Goal: Information Seeking & Learning: Learn about a topic

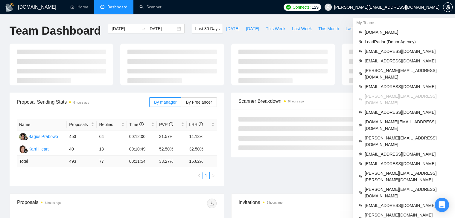
click at [406, 7] on span "[PERSON_NAME][EMAIL_ADDRESS][DOMAIN_NAME]" at bounding box center [386, 7] width 105 height 0
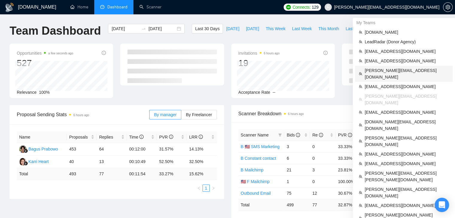
click at [376, 72] on span "[PERSON_NAME][EMAIL_ADDRESS][DOMAIN_NAME]" at bounding box center [407, 73] width 84 height 13
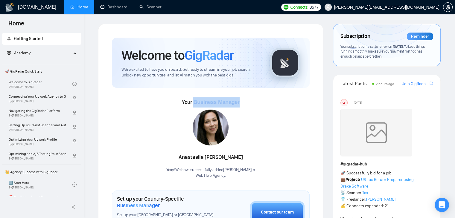
drag, startPoint x: 193, startPoint y: 102, endPoint x: 241, endPoint y: 104, distance: 48.2
click at [241, 104] on div "Your Business Manager Anastasiia Shevchenko Yaay! We have successfully added An…" at bounding box center [211, 137] width 198 height 81
click at [244, 114] on div "Anastasiia Shevchenko Yaay! We have successfully added Anastasiia Shevchenko to…" at bounding box center [210, 144] width 89 height 69
click at [151, 10] on link "Scanner" at bounding box center [150, 6] width 22 height 5
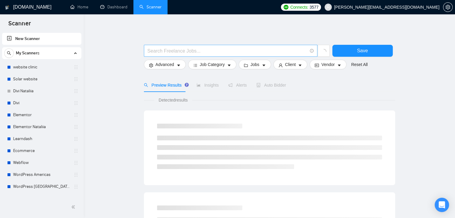
click at [153, 54] on input "text" at bounding box center [227, 50] width 160 height 7
type input "(email | "e mail" | "e - mail") ((market*) | campaign | company | automation | …"
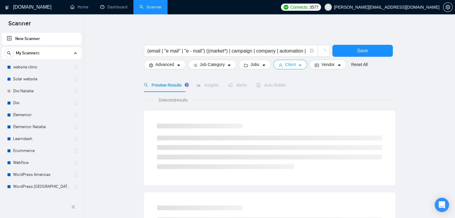
click at [292, 65] on span "Client" at bounding box center [290, 64] width 11 height 7
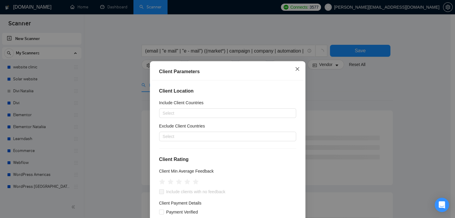
click at [295, 70] on icon "close" at bounding box center [297, 69] width 5 height 5
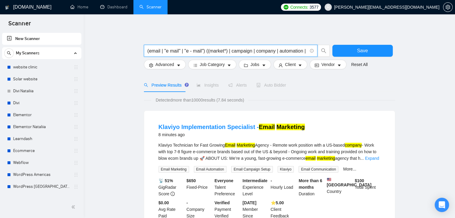
click at [250, 50] on input "(email | "e mail" | "e - mail") ((market*) | campaign | company | automation | …" at bounding box center [227, 50] width 160 height 7
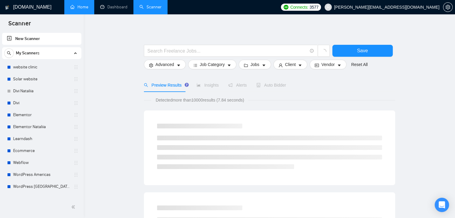
click at [81, 8] on link "Home" at bounding box center [79, 6] width 18 height 5
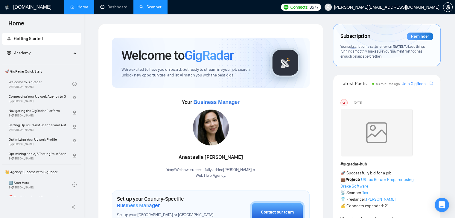
click at [145, 6] on link "Scanner" at bounding box center [150, 6] width 22 height 5
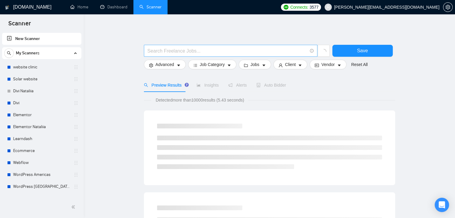
click at [164, 54] on input "text" at bounding box center [227, 50] width 160 height 7
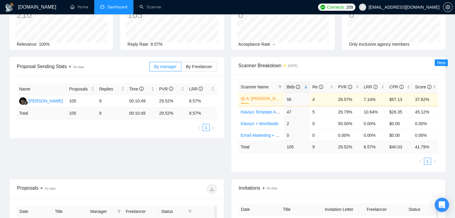
scroll to position [30, 0]
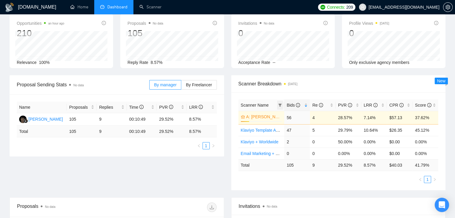
click at [280, 105] on icon "filter" at bounding box center [279, 105] width 3 height 3
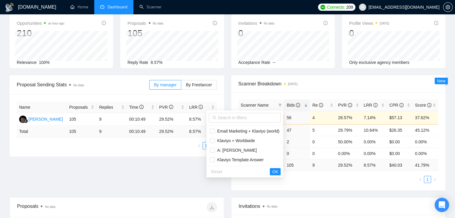
click at [275, 88] on div "Scanner Breakdown [DATE]" at bounding box center [338, 83] width 200 height 17
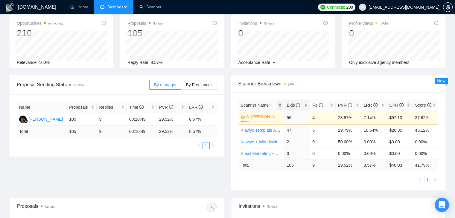
click at [280, 106] on icon "filter" at bounding box center [279, 105] width 3 height 3
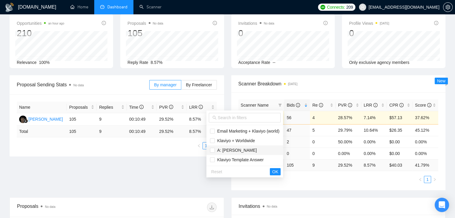
click at [234, 152] on span "A: [PERSON_NAME]" at bounding box center [236, 150] width 42 height 5
checkbox input "true"
click at [238, 160] on span "Klaviyo Template Answer" at bounding box center [239, 160] width 49 height 5
checkbox input "true"
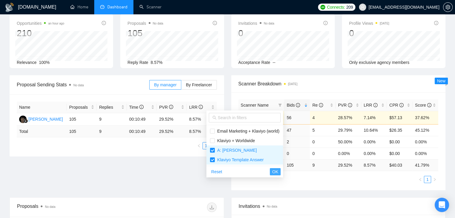
click at [275, 172] on span "OK" at bounding box center [275, 172] width 6 height 7
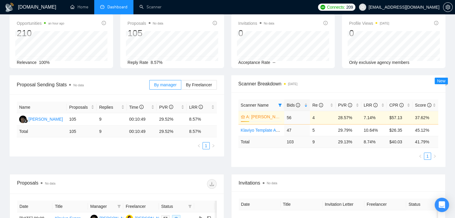
click at [322, 74] on div "Opportunities an hour ago 210 Relevance 100% Proposals No data 105 Reply Rate 8…" at bounding box center [227, 45] width 443 height 62
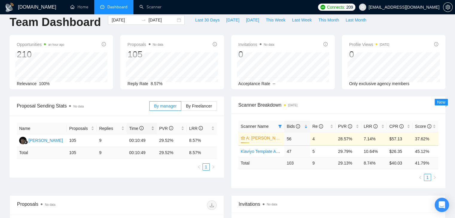
scroll to position [0, 0]
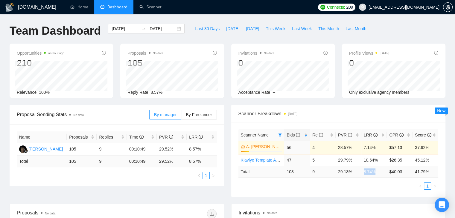
drag, startPoint x: 364, startPoint y: 174, endPoint x: 374, endPoint y: 175, distance: 10.8
click at [374, 175] on td "8.74 %" at bounding box center [374, 172] width 26 height 12
click at [368, 176] on td "8.74 %" at bounding box center [374, 172] width 26 height 12
drag, startPoint x: 127, startPoint y: 94, endPoint x: 165, endPoint y: 89, distance: 38.0
click at [165, 89] on div "Reply Rate 8.57%" at bounding box center [171, 92] width 89 height 7
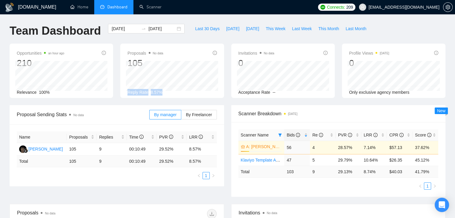
click at [167, 92] on div "Reply Rate 8.57%" at bounding box center [171, 92] width 89 height 7
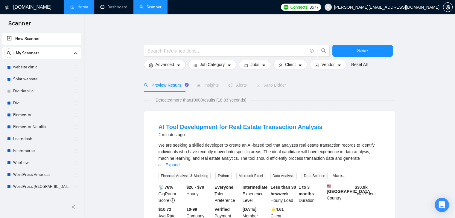
click at [84, 5] on link "Home" at bounding box center [79, 6] width 18 height 5
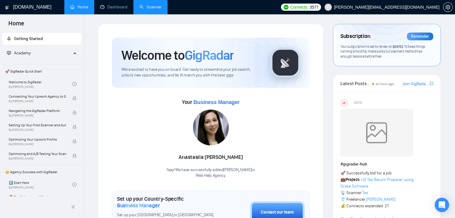
click at [152, 9] on link "Scanner" at bounding box center [150, 6] width 22 height 5
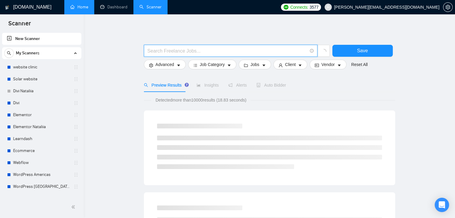
click at [163, 48] on input "text" at bounding box center [227, 50] width 160 height 7
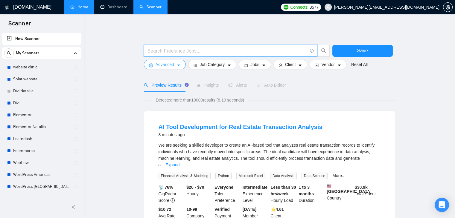
type input "(email | "e mail" | "e - mail") ((market*) | campaign | company | automation | …"
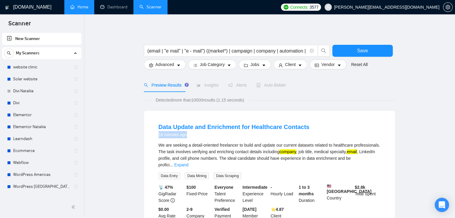
drag, startPoint x: 191, startPoint y: 132, endPoint x: 159, endPoint y: 132, distance: 32.3
click at [159, 132] on div "16 minutes ago" at bounding box center [234, 134] width 151 height 7
click at [115, 9] on link "Dashboard" at bounding box center [113, 6] width 27 height 5
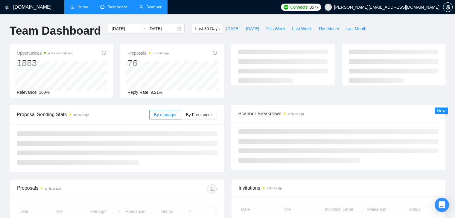
click at [126, 30] on input "[DATE]" at bounding box center [125, 28] width 27 height 7
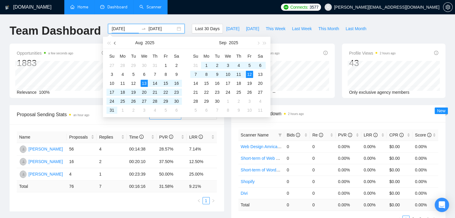
click at [114, 44] on button "button" at bounding box center [115, 43] width 7 height 12
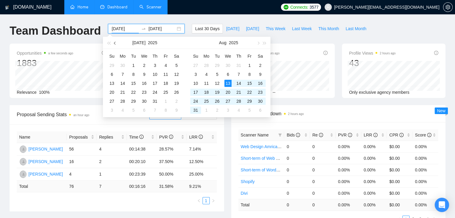
click at [114, 44] on button "button" at bounding box center [115, 43] width 7 height 12
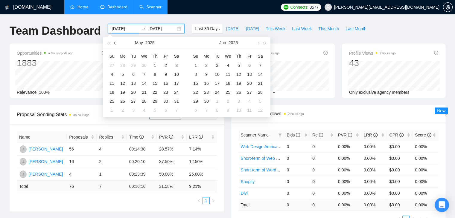
click at [114, 44] on button "button" at bounding box center [115, 43] width 7 height 12
type input "[DATE]"
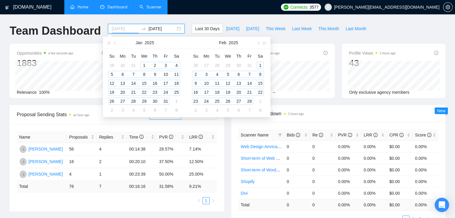
click at [143, 65] on div "1" at bounding box center [144, 65] width 7 height 7
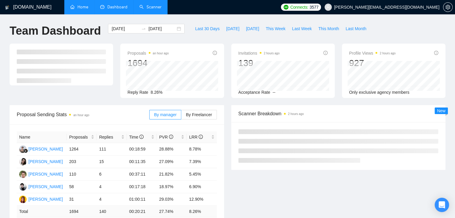
type input "[DATE]"
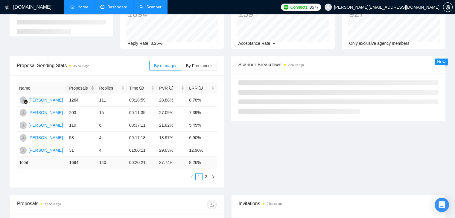
scroll to position [60, 0]
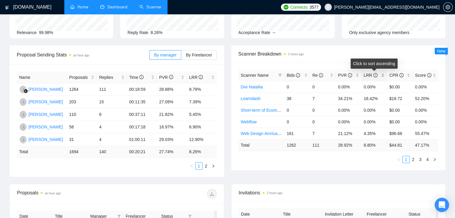
click at [383, 76] on div "LRR" at bounding box center [374, 75] width 21 height 7
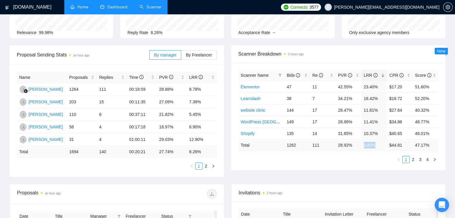
drag, startPoint x: 364, startPoint y: 145, endPoint x: 376, endPoint y: 144, distance: 12.0
click at [376, 144] on td "8.80 %" at bounding box center [374, 145] width 26 height 12
drag, startPoint x: 362, startPoint y: 87, endPoint x: 375, endPoint y: 88, distance: 12.3
click at [375, 88] on td "23.40%" at bounding box center [374, 87] width 26 height 12
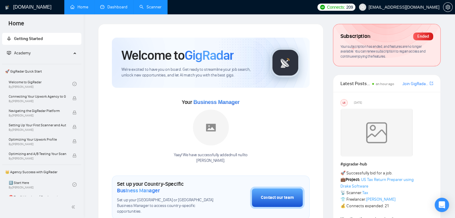
click at [116, 7] on link "Dashboard" at bounding box center [113, 6] width 27 height 5
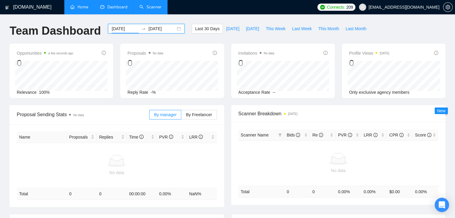
click at [121, 29] on input "[DATE]" at bounding box center [125, 28] width 27 height 7
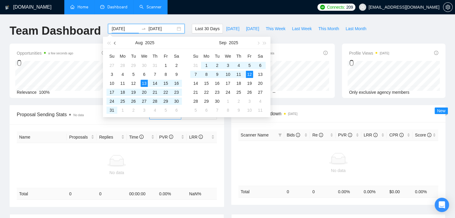
click at [117, 43] on button "button" at bounding box center [115, 43] width 7 height 12
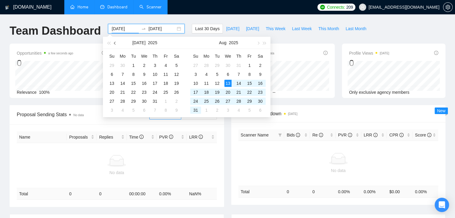
click at [117, 43] on button "button" at bounding box center [115, 43] width 7 height 12
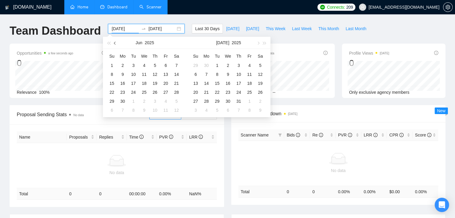
click at [117, 43] on button "button" at bounding box center [115, 43] width 7 height 12
click at [259, 44] on button "button" at bounding box center [258, 43] width 7 height 12
type input "[DATE]"
click at [198, 66] on div "1" at bounding box center [195, 65] width 7 height 7
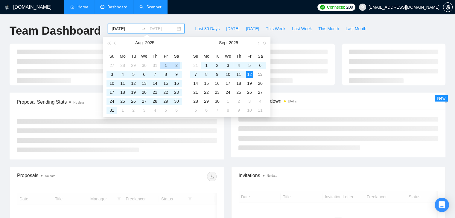
type input "[DATE]"
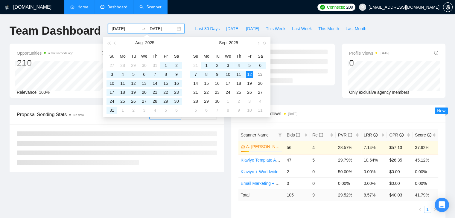
click at [87, 20] on div "[DOMAIN_NAME] Home Dashboard Scanner Connects: 209 [EMAIL_ADDRESS][DOMAIN_NAME]…" at bounding box center [227, 188] width 455 height 377
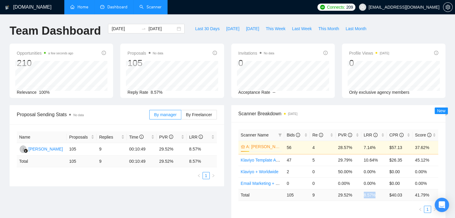
drag, startPoint x: 364, startPoint y: 196, endPoint x: 374, endPoint y: 198, distance: 10.1
click at [374, 198] on td "8.57 %" at bounding box center [374, 195] width 26 height 12
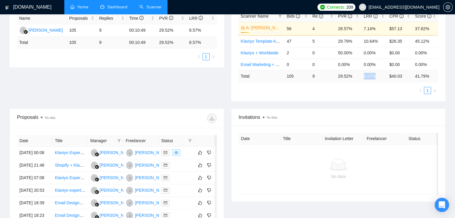
scroll to position [120, 0]
click at [139, 155] on div "[PERSON_NAME]" at bounding box center [152, 152] width 34 height 7
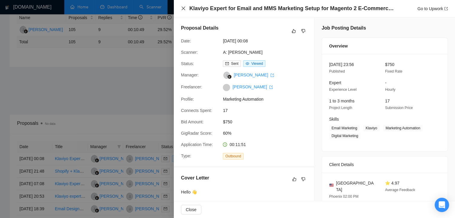
click at [184, 10] on icon "close" at bounding box center [184, 9] width 4 height 4
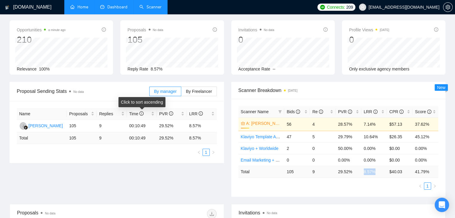
scroll to position [0, 0]
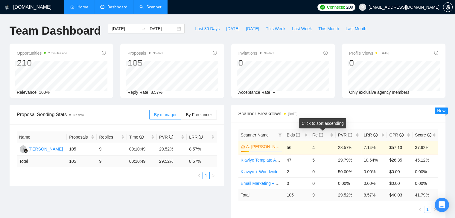
click at [350, 121] on div "Scanner Breakdown [DATE]" at bounding box center [338, 113] width 200 height 17
drag, startPoint x: 364, startPoint y: 195, endPoint x: 380, endPoint y: 197, distance: 16.0
click at [380, 197] on td "8.57 %" at bounding box center [374, 195] width 26 height 12
drag, startPoint x: 323, startPoint y: 195, endPoint x: 310, endPoint y: 194, distance: 12.9
click at [310, 194] on td "9" at bounding box center [323, 195] width 26 height 12
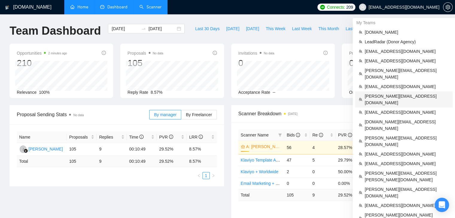
click at [393, 93] on span "[PERSON_NAME][EMAIL_ADDRESS][DOMAIN_NAME]" at bounding box center [407, 99] width 84 height 13
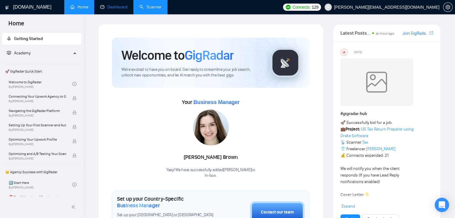
click at [108, 10] on link "Dashboard" at bounding box center [113, 6] width 27 height 5
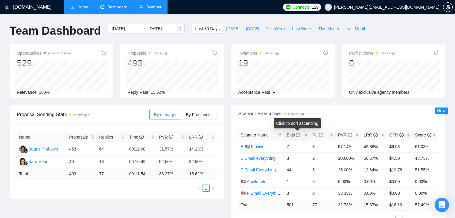
click at [307, 137] on div "Bids" at bounding box center [297, 135] width 21 height 7
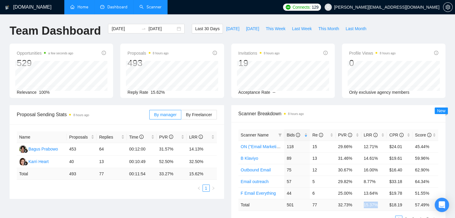
drag, startPoint x: 363, startPoint y: 205, endPoint x: 377, endPoint y: 206, distance: 13.5
click at [377, 206] on td "15.37 %" at bounding box center [374, 205] width 26 height 12
click at [384, 136] on div "LRR" at bounding box center [374, 135] width 21 height 7
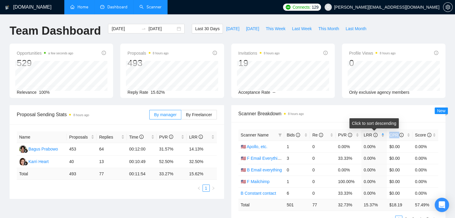
click at [384, 136] on div "LRR" at bounding box center [374, 135] width 21 height 7
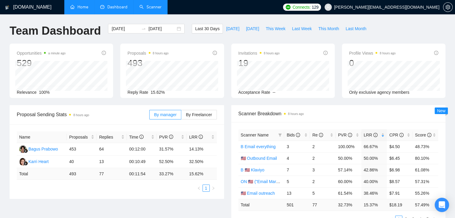
click at [278, 101] on div "Opportunities a minute ago 529 Relevance 100% Proposals 8 hours ago 493 Reply R…" at bounding box center [227, 75] width 443 height 62
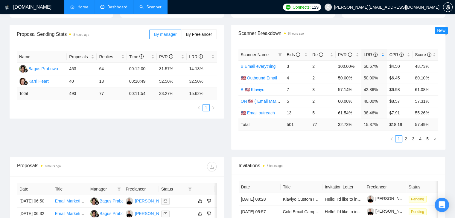
scroll to position [120, 0]
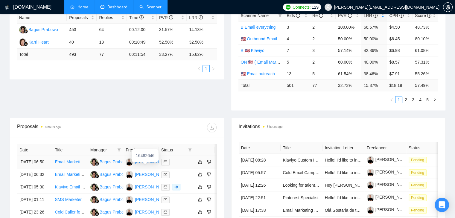
click at [149, 165] on div "[PERSON_NAME]" at bounding box center [152, 162] width 34 height 7
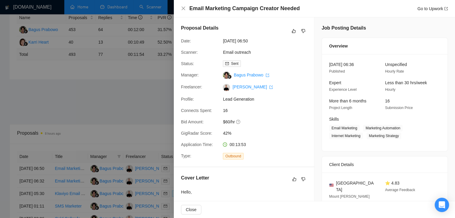
click at [98, 84] on div at bounding box center [227, 109] width 455 height 218
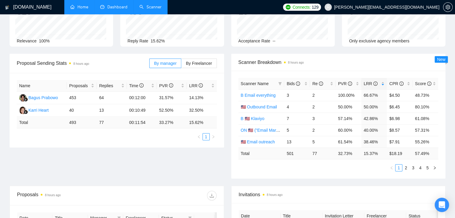
scroll to position [0, 0]
